Goal: Transaction & Acquisition: Purchase product/service

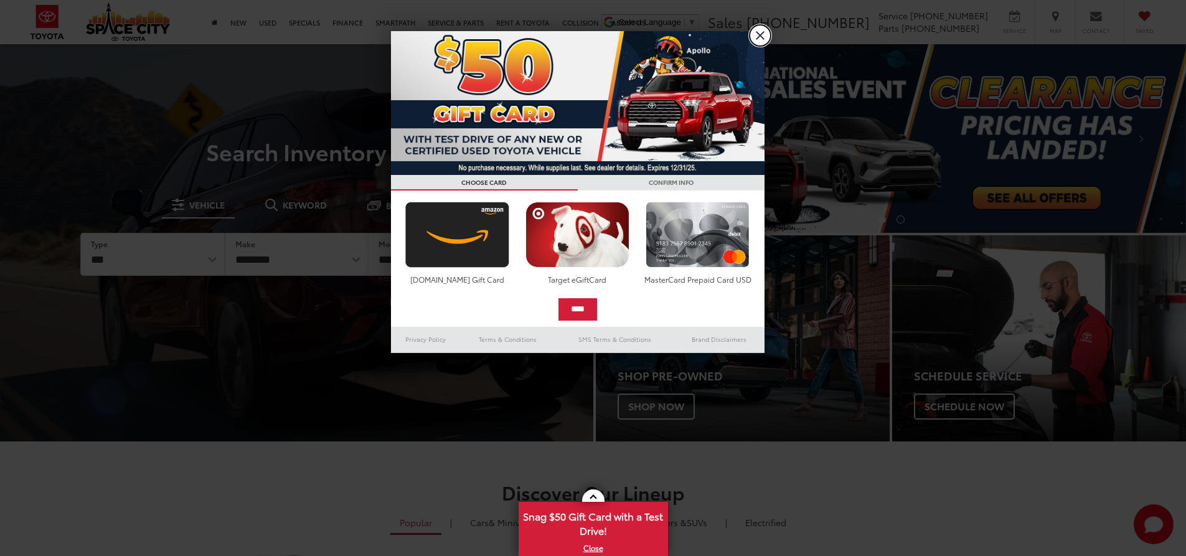
click at [765, 40] on link "X" at bounding box center [759, 35] width 21 height 21
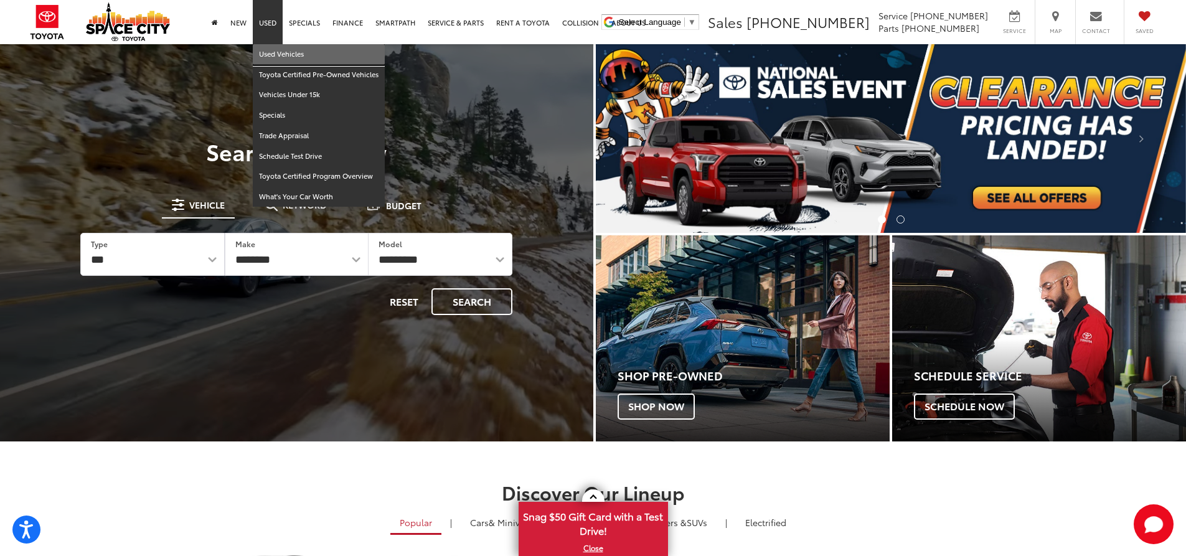
click at [280, 59] on link "Used Vehicles" at bounding box center [319, 54] width 132 height 21
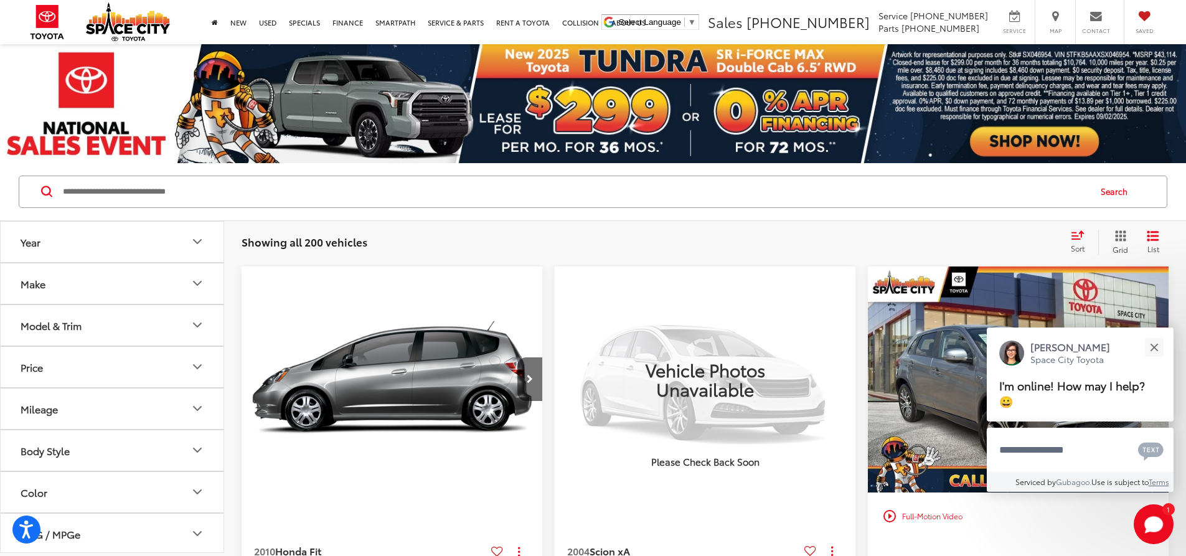
drag, startPoint x: 264, startPoint y: 205, endPoint x: 257, endPoint y: 201, distance: 7.8
click at [264, 205] on input "Search by Make, Model, or Keyword" at bounding box center [575, 192] width 1027 height 30
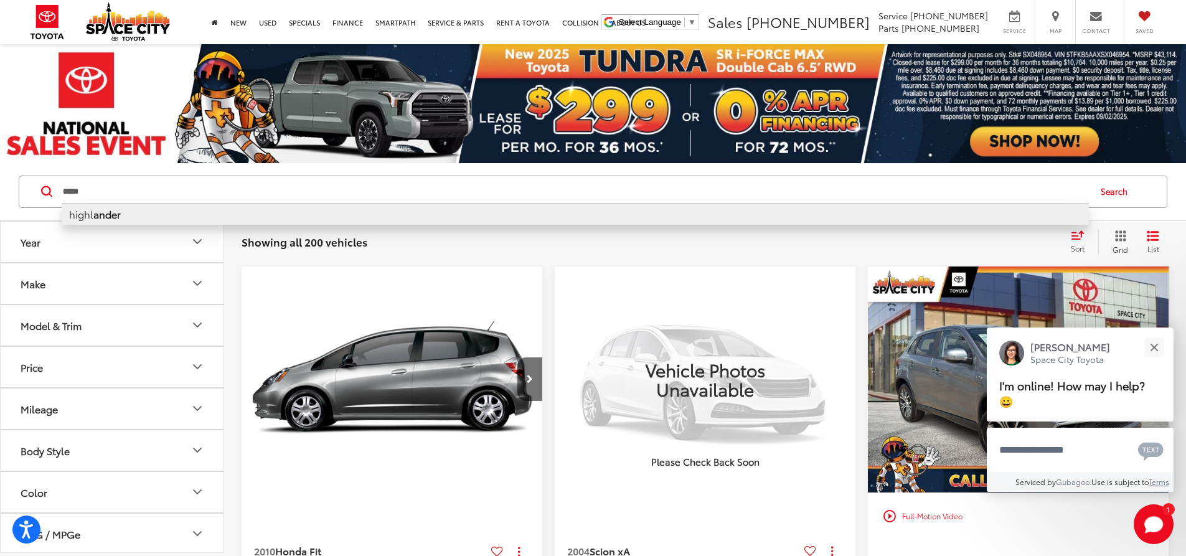
click at [259, 218] on li "highl ander" at bounding box center [575, 214] width 1027 height 22
type input "**********"
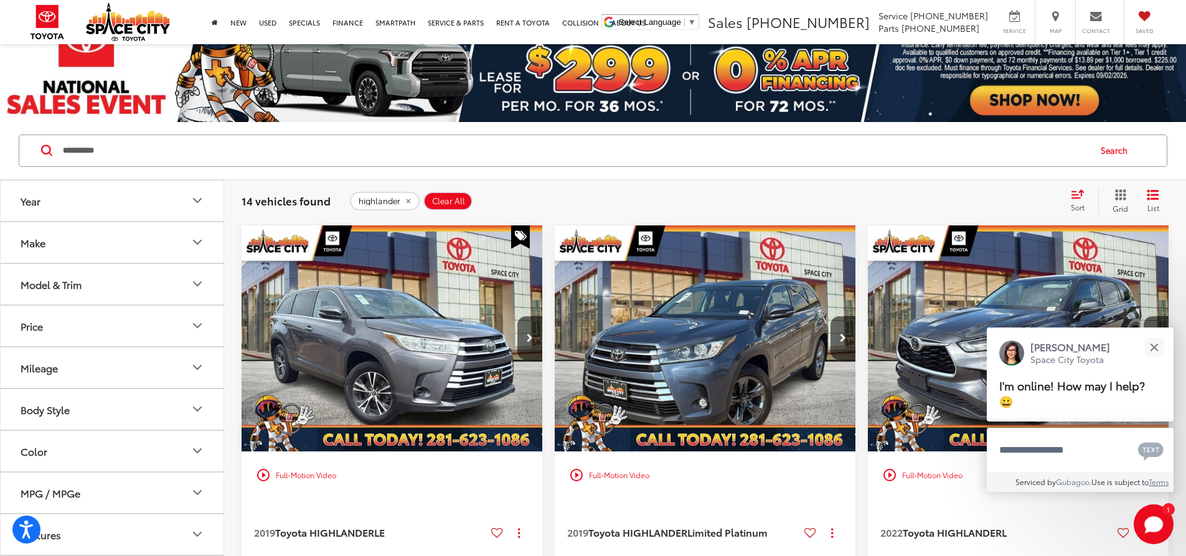
scroll to position [62, 0]
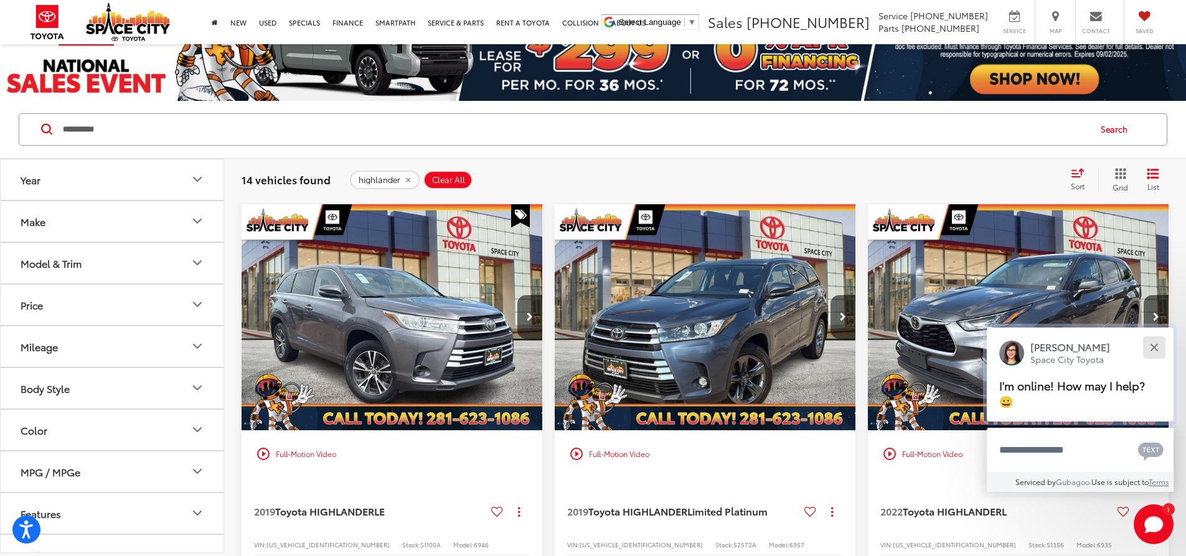
click at [1158, 348] on button "Close" at bounding box center [1153, 347] width 27 height 27
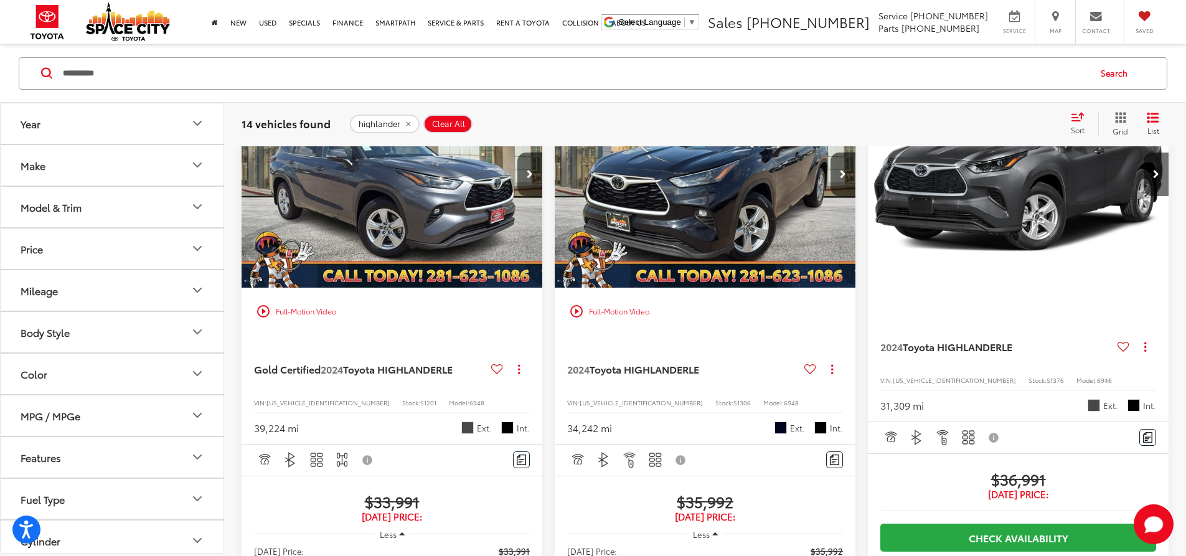
scroll to position [1618, 0]
